Goal: Register for event/course

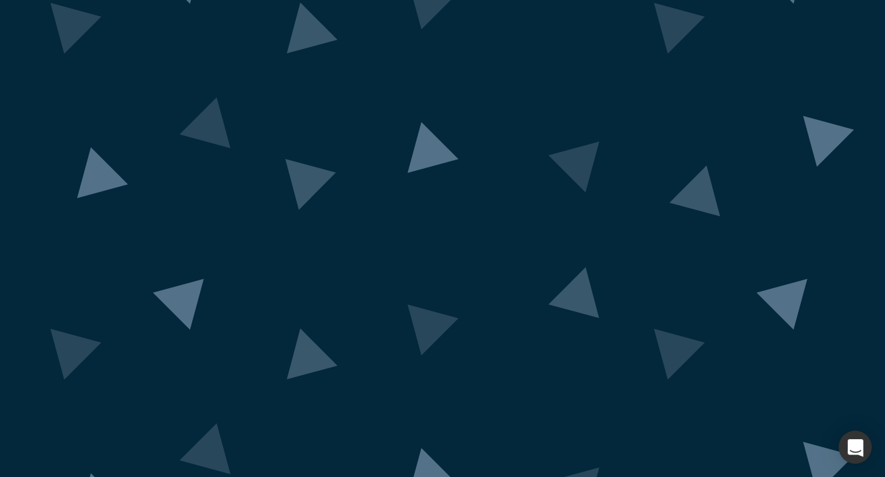
scroll to position [70, 0]
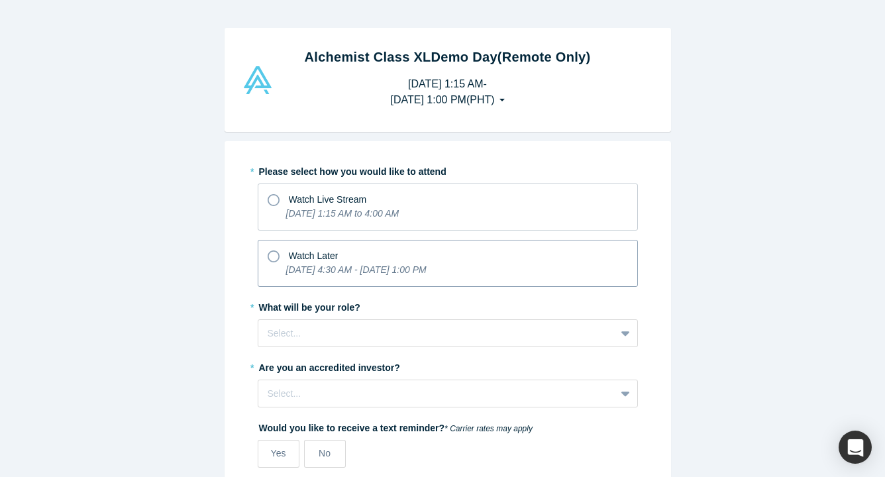
click at [268, 255] on icon at bounding box center [274, 256] width 12 height 12
click at [0, 0] on input "Watch Later [DATE] 4:30 AM - [DATE] 1:00 PM" at bounding box center [0, 0] width 0 height 0
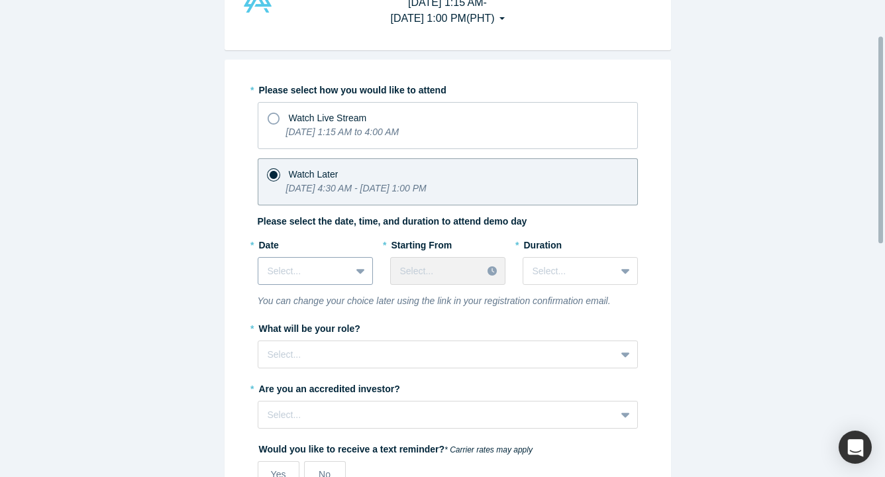
scroll to position [88, 0]
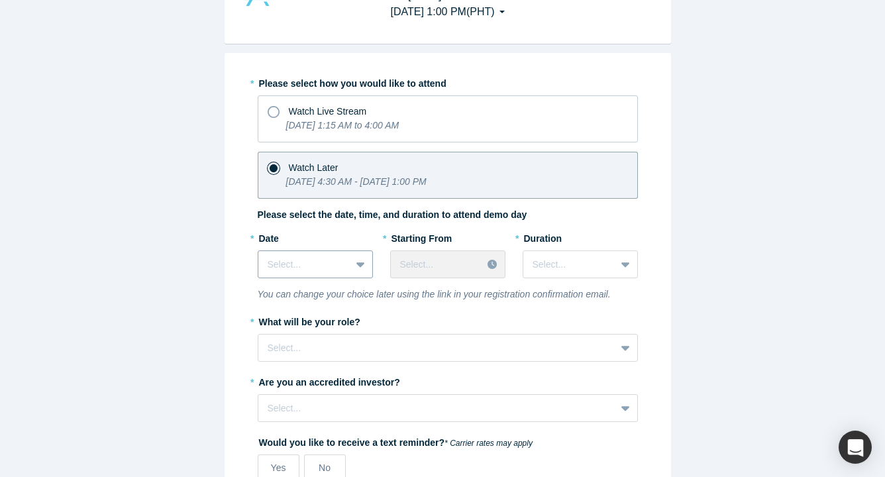
click at [358, 267] on icon at bounding box center [360, 264] width 9 height 13
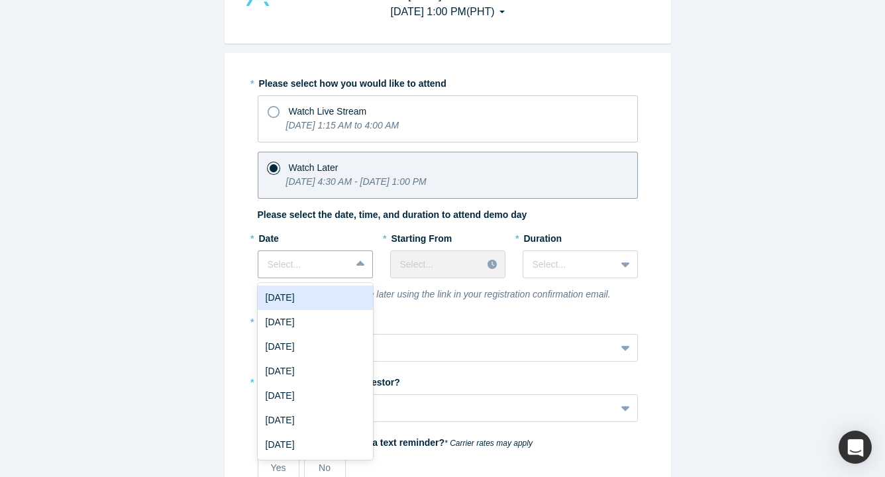
click at [324, 299] on div "[DATE]" at bounding box center [315, 298] width 115 height 25
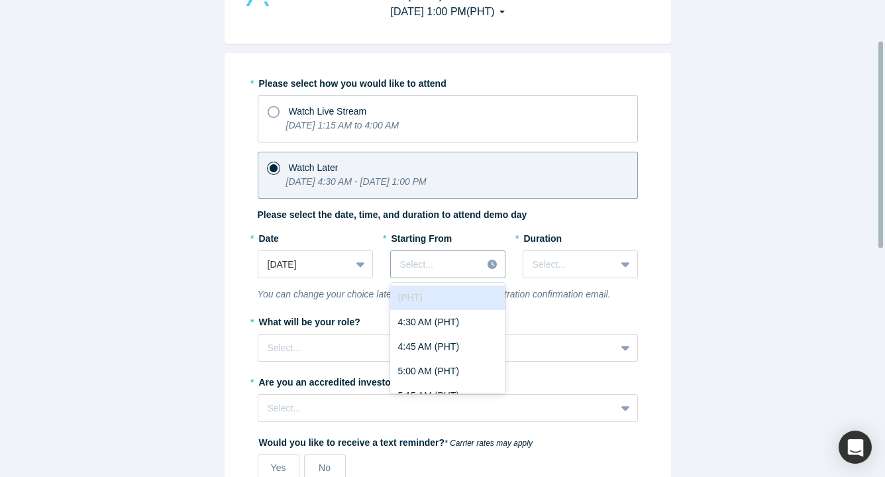
click at [488, 264] on div at bounding box center [493, 264] width 23 height 20
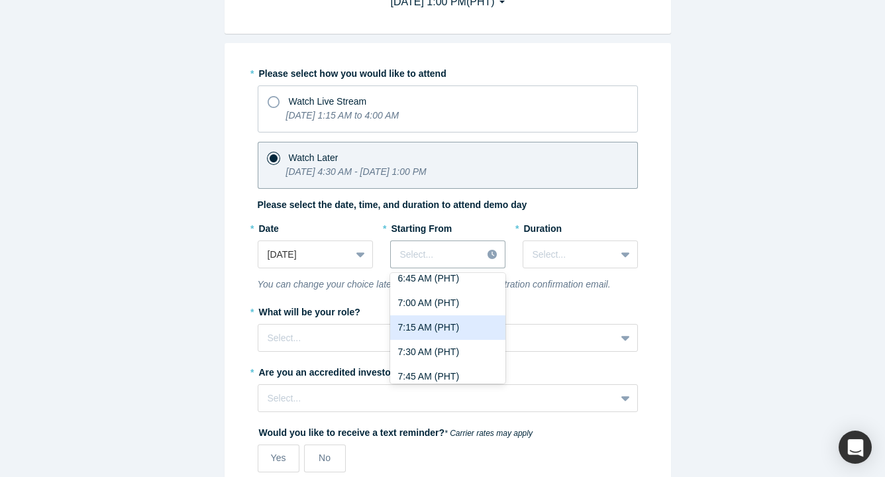
scroll to position [0, 0]
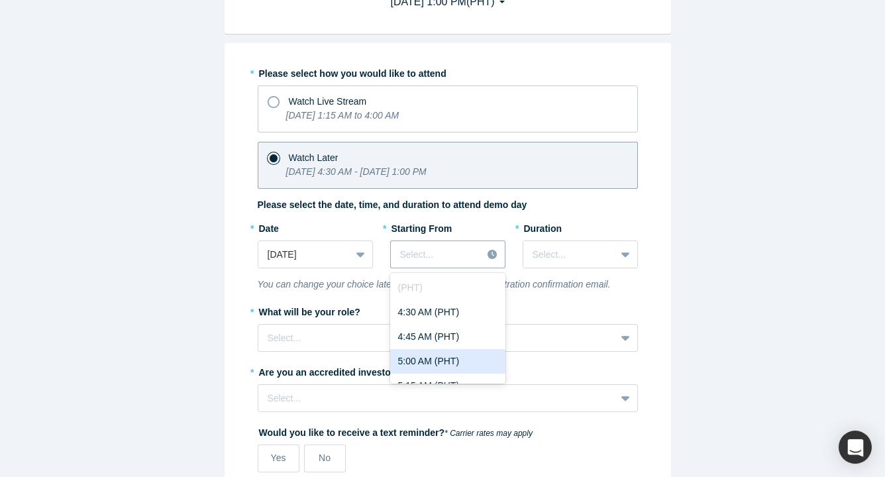
click at [719, 309] on div "Alchemist Class XL Demo Day (Remote Only) [DATE] 1:15 AM - [DATE] 1:00 PM ( PHT…" at bounding box center [447, 243] width 895 height 487
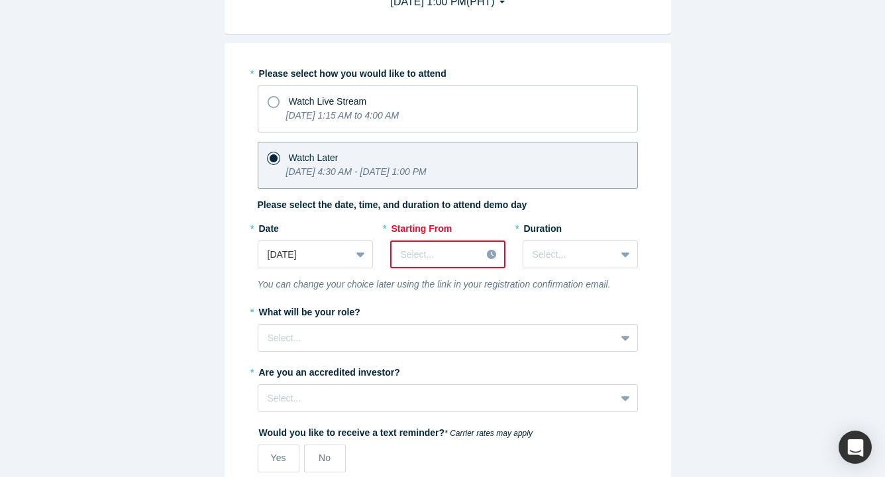
click at [488, 255] on icon at bounding box center [491, 254] width 9 height 9
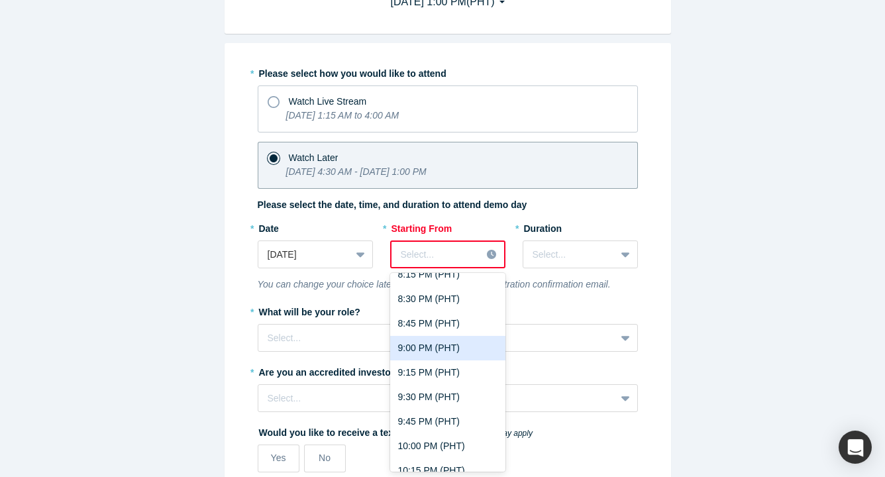
scroll to position [1583, 0]
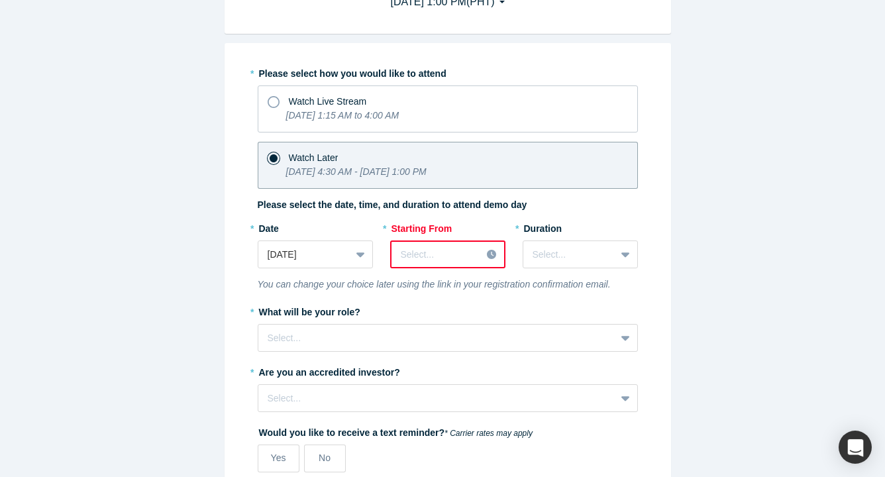
click at [762, 279] on div "Alchemist Class XL Demo Day (Remote Only) [DATE] 1:15 AM - [DATE] 1:00 PM ( PHT…" at bounding box center [447, 243] width 895 height 487
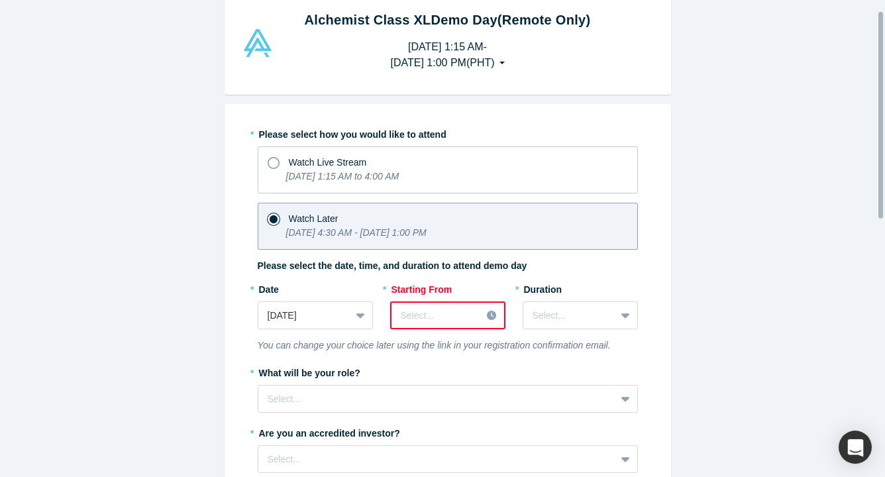
scroll to position [0, 0]
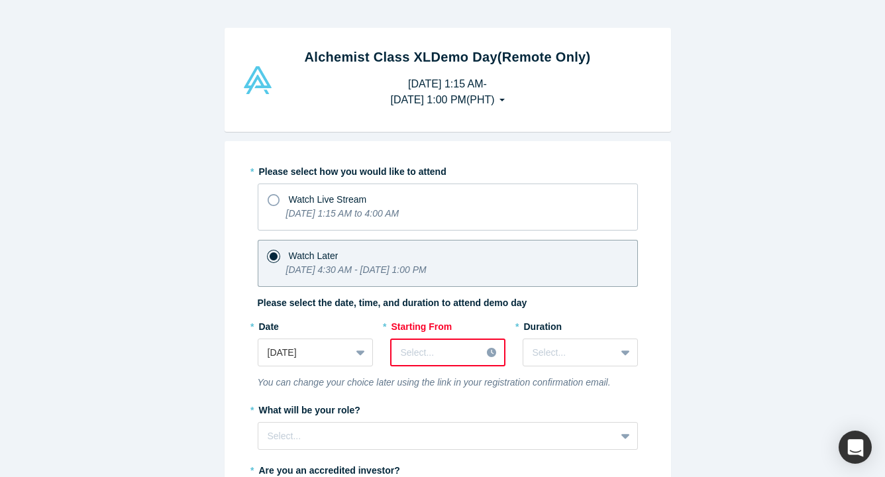
click at [518, 100] on button "[DATE] 1:15 AM - [DATE] 1:00 PM ( PHT )" at bounding box center [447, 92] width 142 height 41
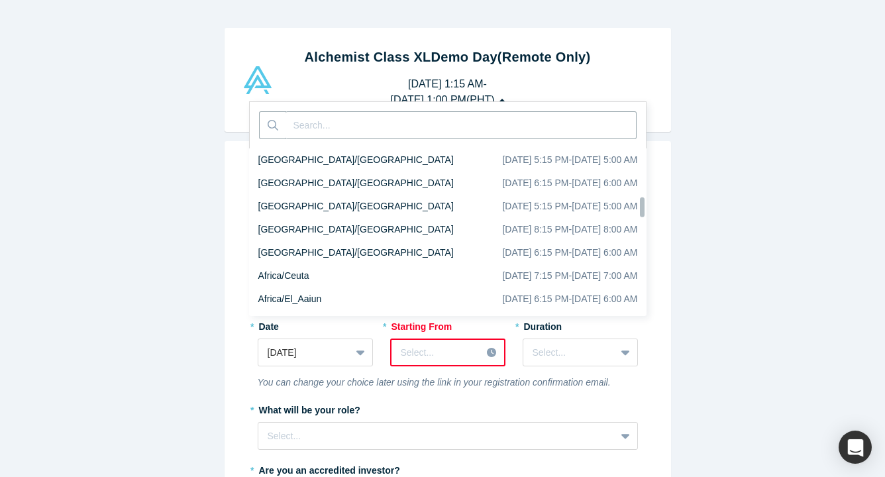
scroll to position [4383, 0]
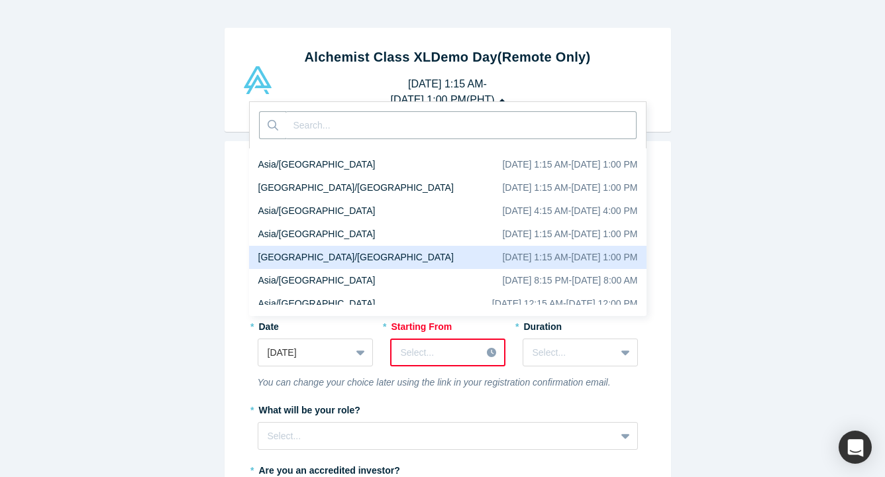
click at [532, 121] on input at bounding box center [461, 125] width 351 height 28
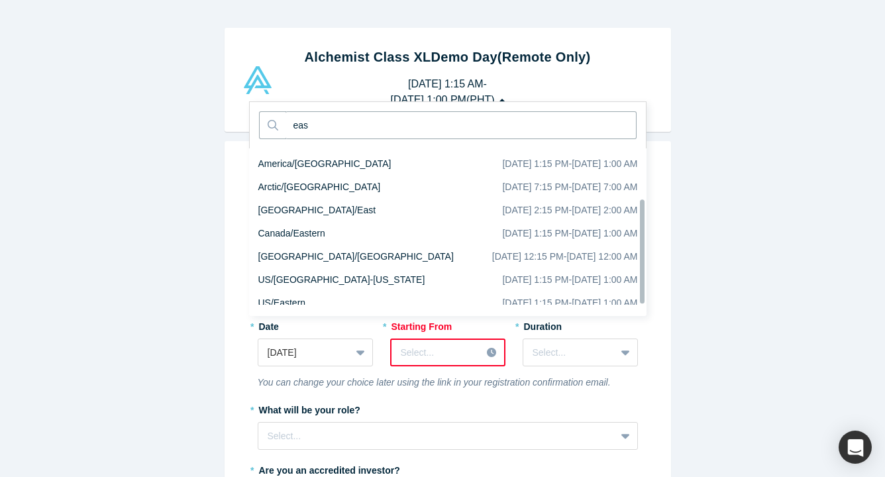
scroll to position [0, 0]
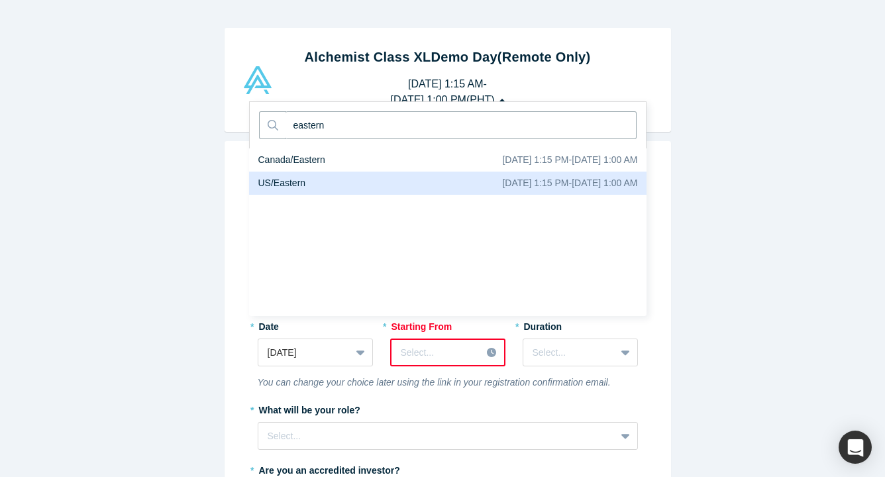
type input "eastern"
click at [502, 182] on div "[DATE] 1:15 PM - [DATE] 1:00 AM" at bounding box center [569, 183] width 135 height 14
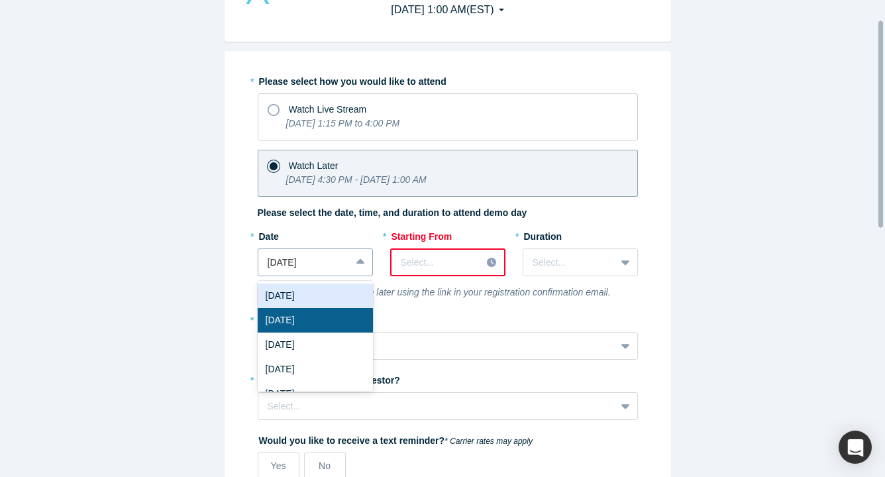
click at [356, 276] on div "[DATE], 1 of 8. 8 results available. Use Up and Down to choose options, press E…" at bounding box center [315, 262] width 115 height 28
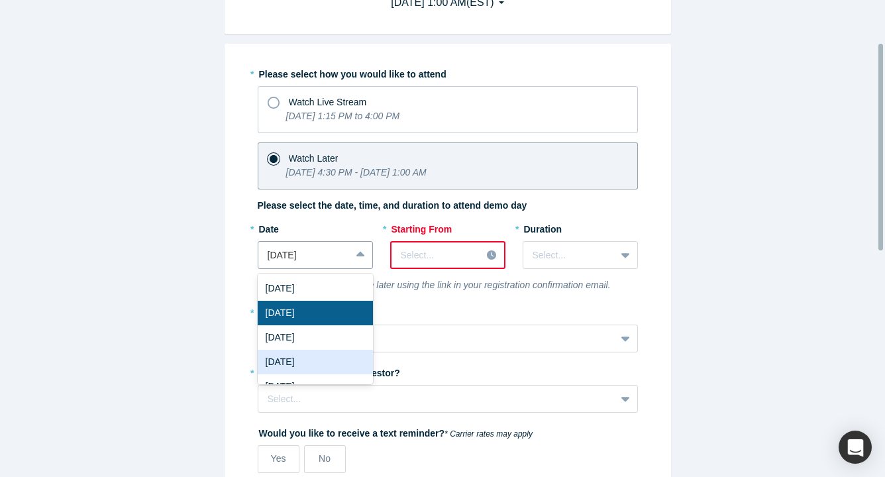
scroll to position [98, 0]
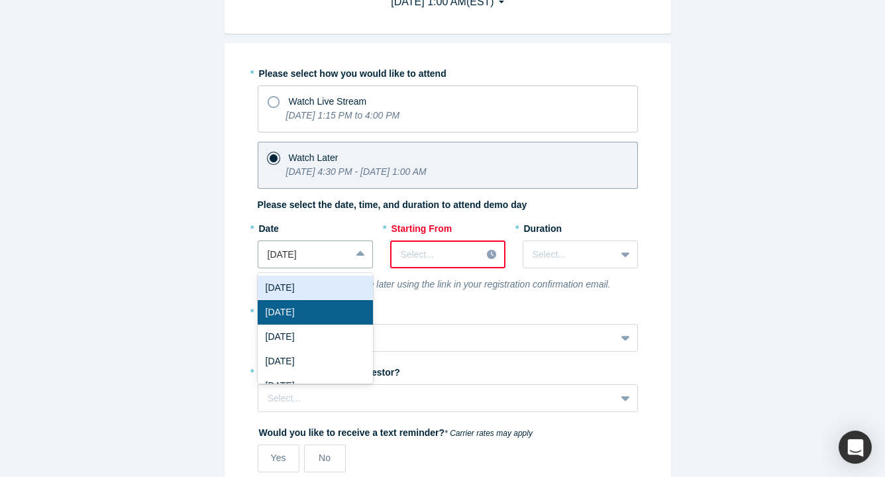
click at [336, 285] on div "[DATE]" at bounding box center [315, 288] width 115 height 25
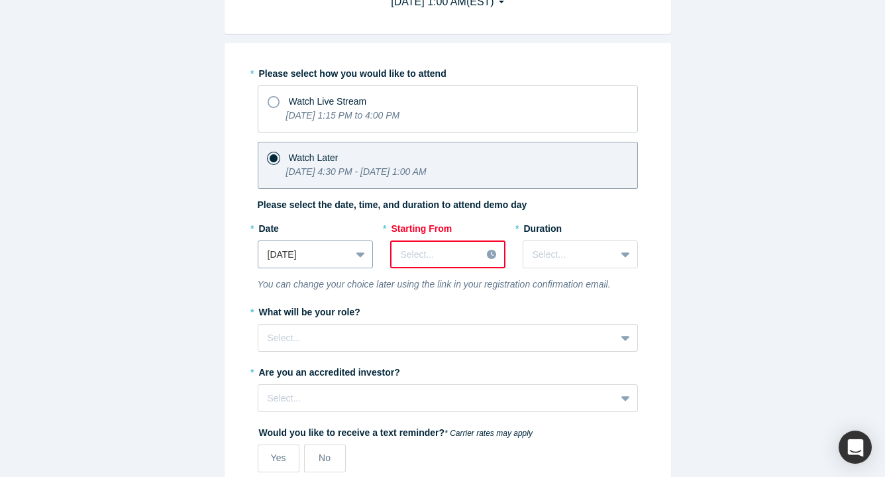
click at [356, 251] on icon at bounding box center [360, 254] width 9 height 13
click at [487, 254] on icon at bounding box center [491, 254] width 9 height 9
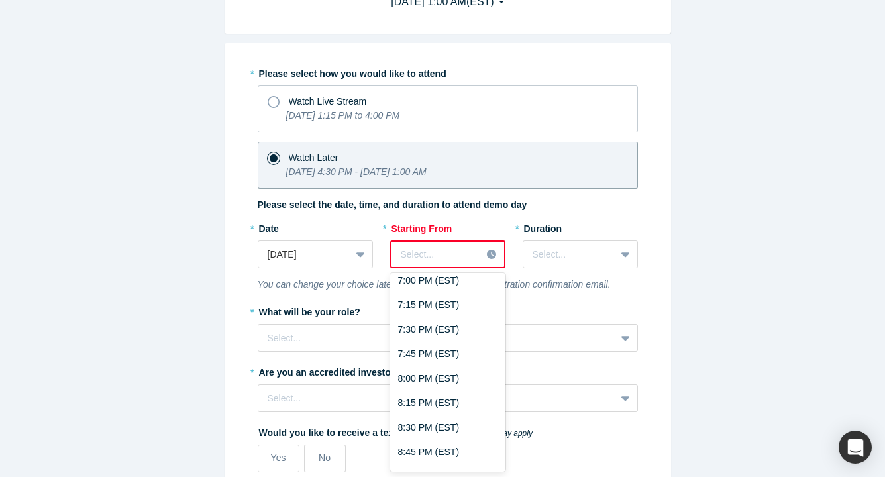
scroll to position [277, 0]
click at [423, 380] on div "8:00 PM (EST)" at bounding box center [447, 378] width 115 height 25
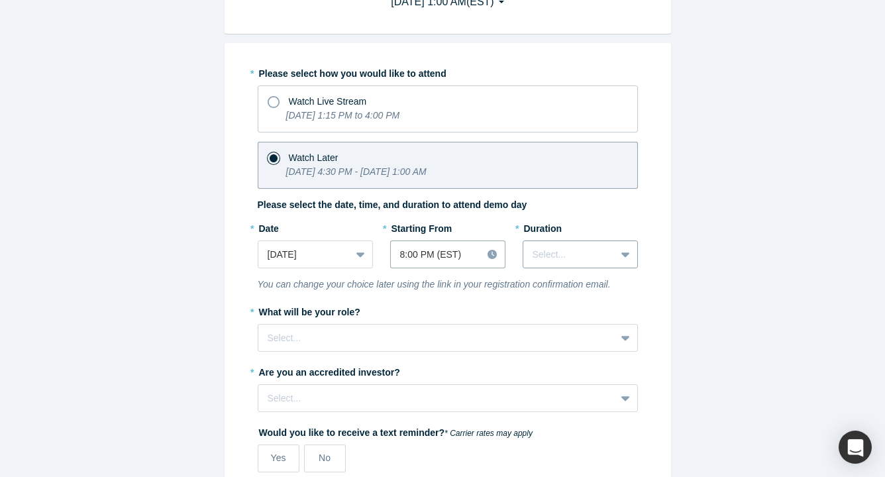
click at [622, 252] on icon at bounding box center [626, 254] width 9 height 13
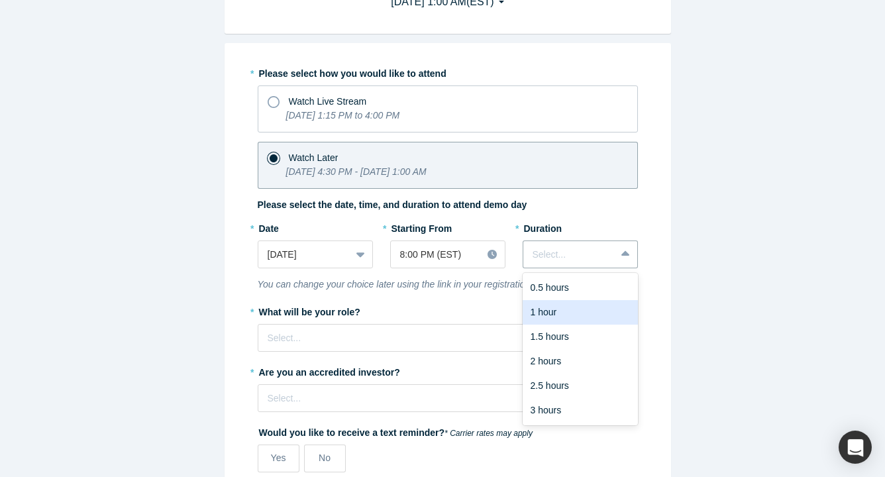
click at [533, 313] on div "1 hour" at bounding box center [580, 312] width 115 height 25
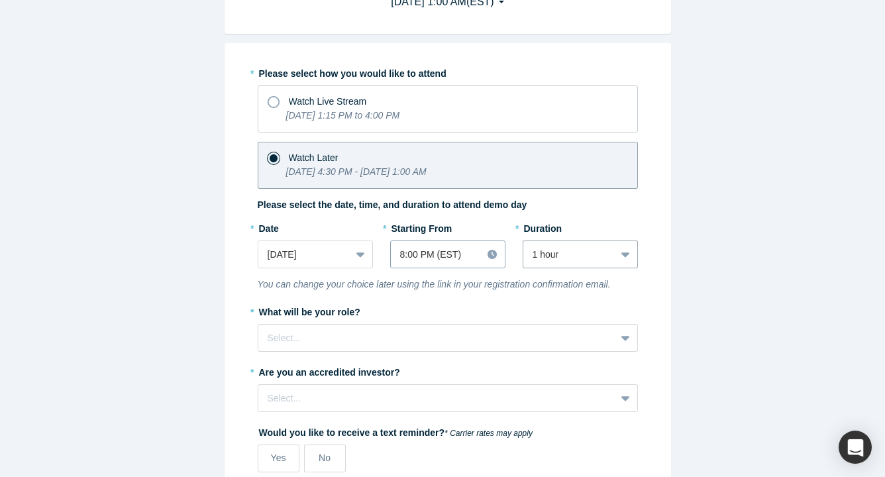
click at [489, 258] on icon at bounding box center [492, 254] width 9 height 9
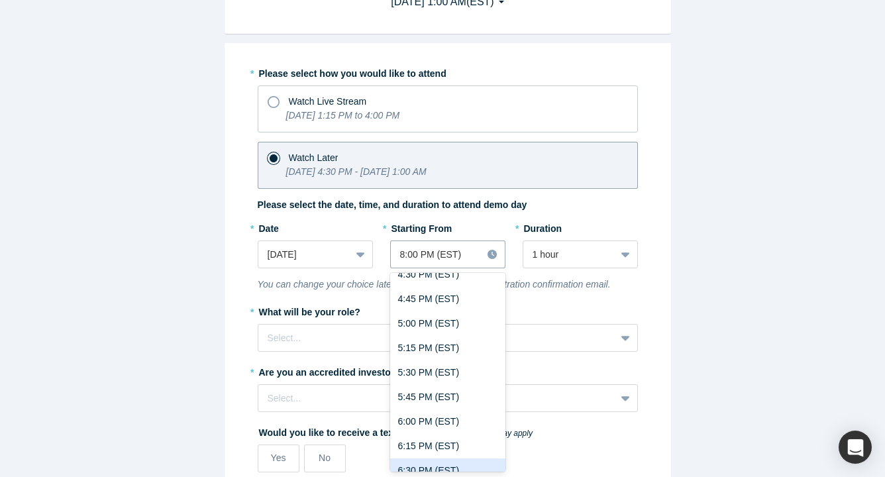
scroll to position [0, 0]
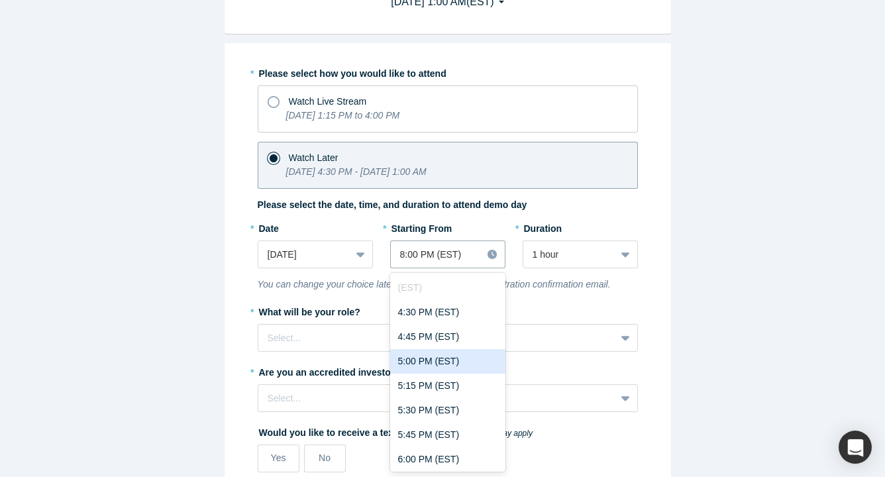
click at [434, 367] on div "5:00 PM (EST)" at bounding box center [447, 361] width 115 height 25
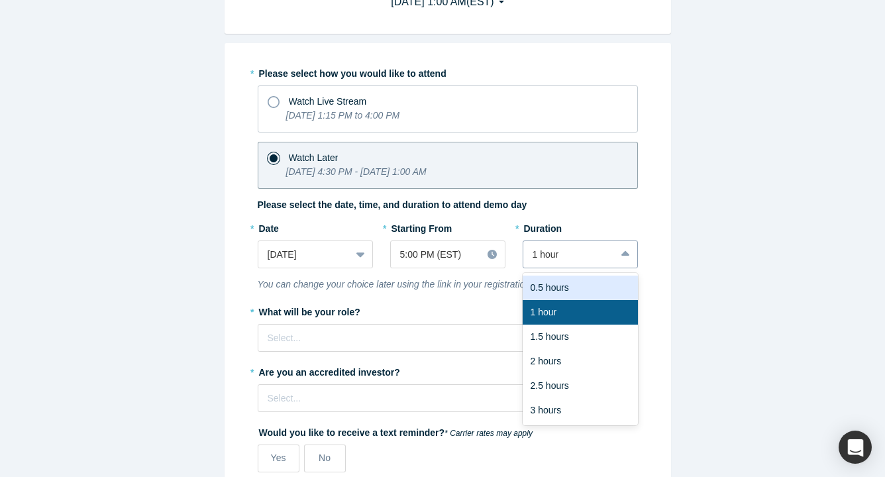
click at [623, 260] on icon at bounding box center [626, 254] width 9 height 13
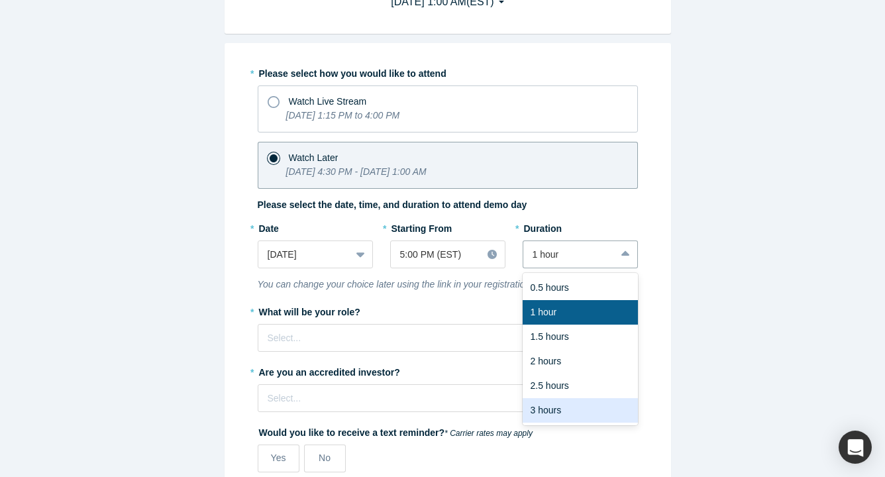
click at [576, 417] on div "3 hours" at bounding box center [580, 410] width 115 height 25
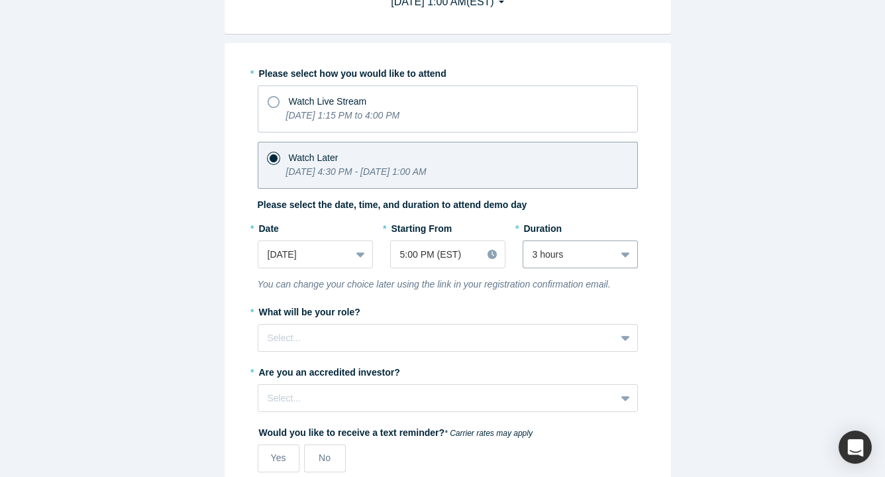
click at [649, 290] on div "* Please select how you would like to attend Watch Live Stream [DATE] 1:15 PM t…" at bounding box center [448, 288] width 447 height 490
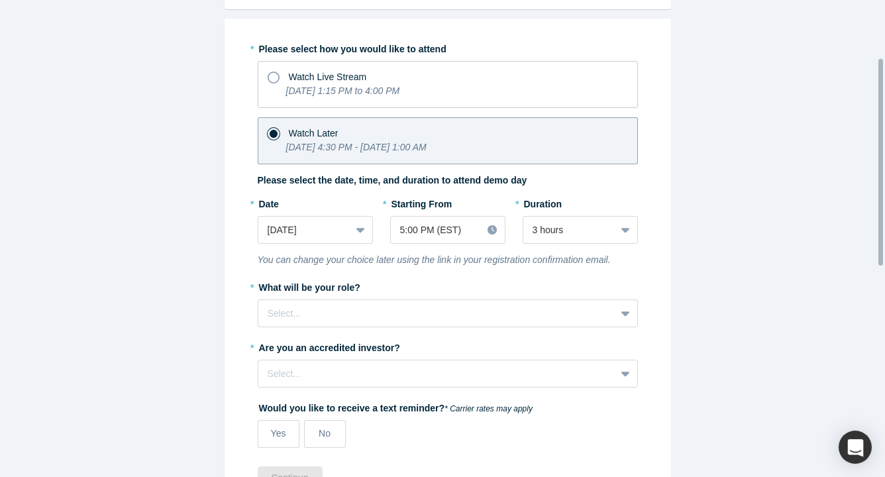
scroll to position [180, 0]
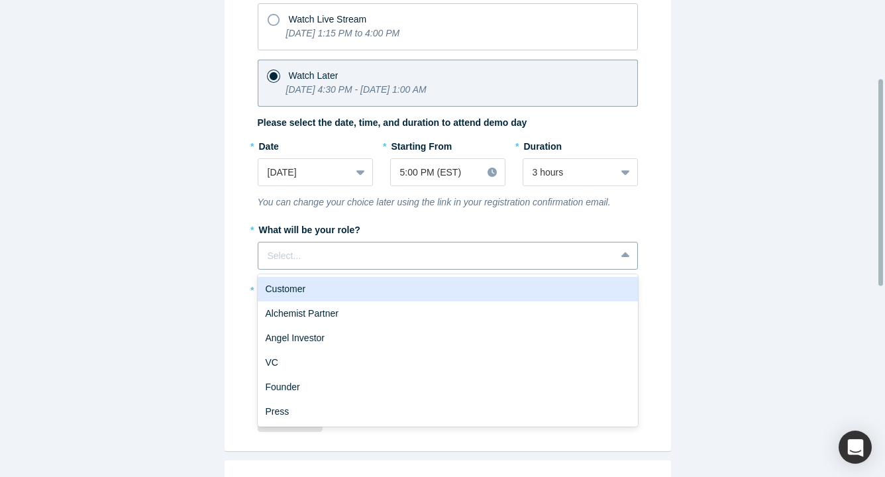
click at [458, 254] on div at bounding box center [437, 256] width 339 height 17
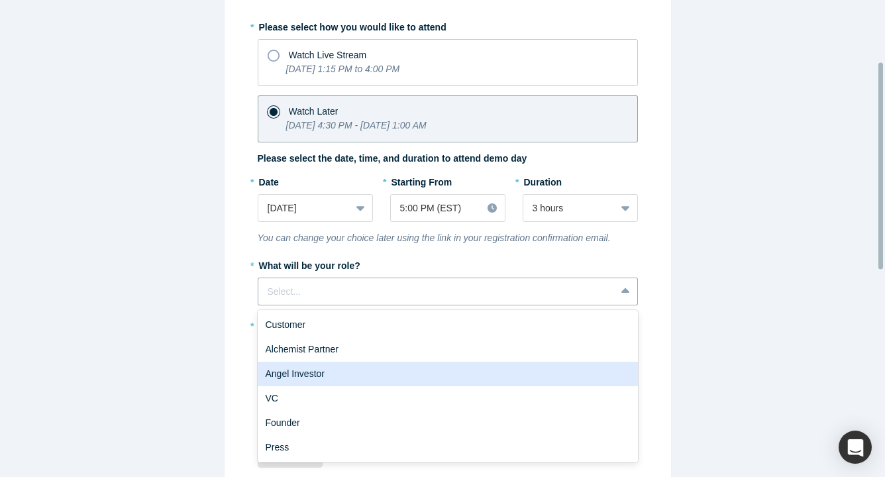
scroll to position [147, 0]
